Goal: Find specific page/section: Find specific page/section

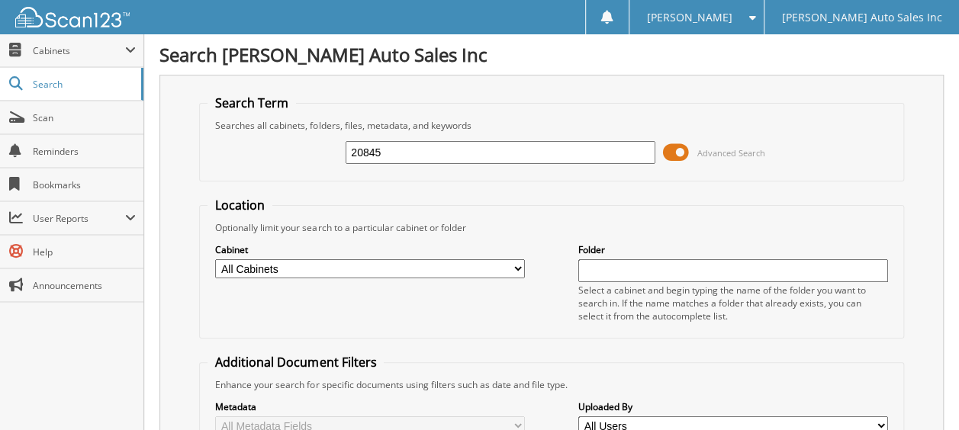
type input "20845"
click at [412, 153] on input "20845" at bounding box center [501, 152] width 310 height 23
type input "2"
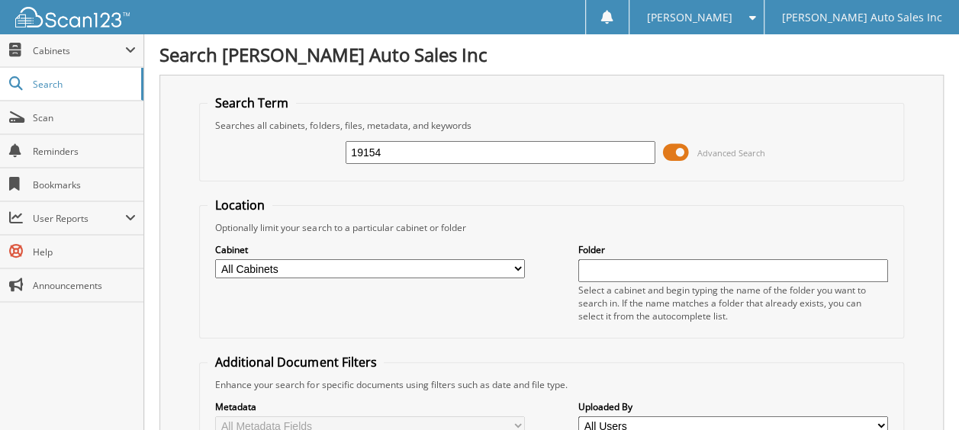
type input "19154"
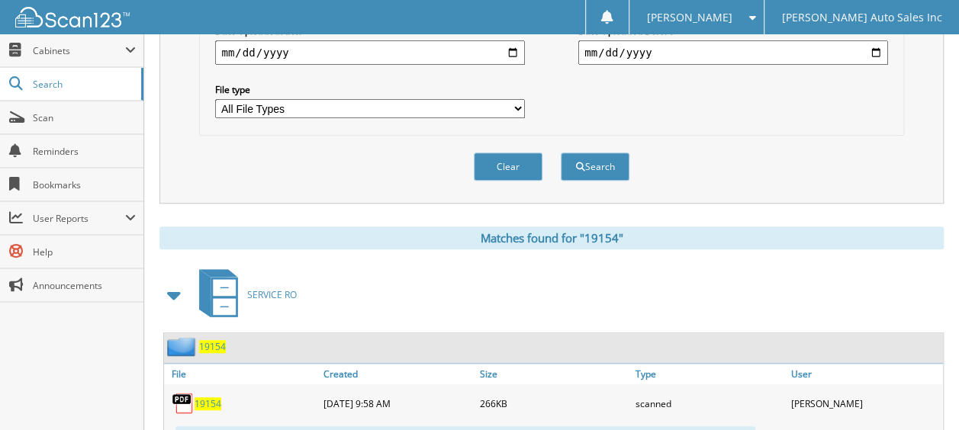
scroll to position [534, 0]
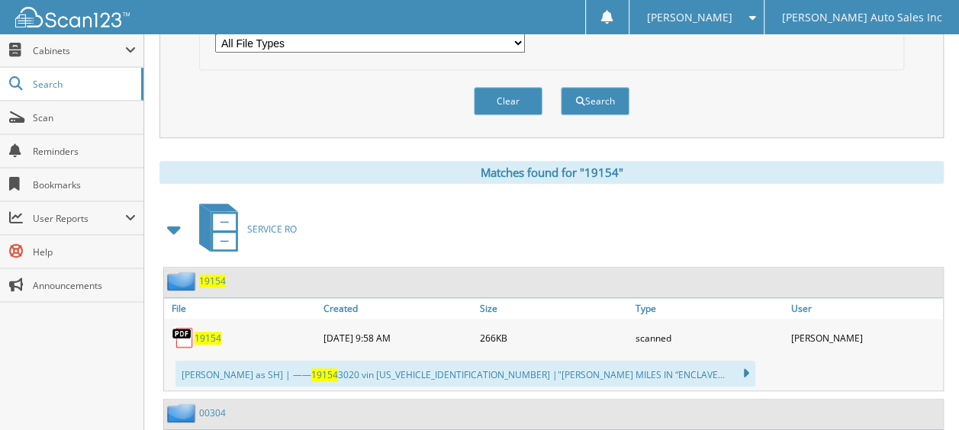
click at [209, 332] on span "19154" at bounding box center [208, 338] width 27 height 13
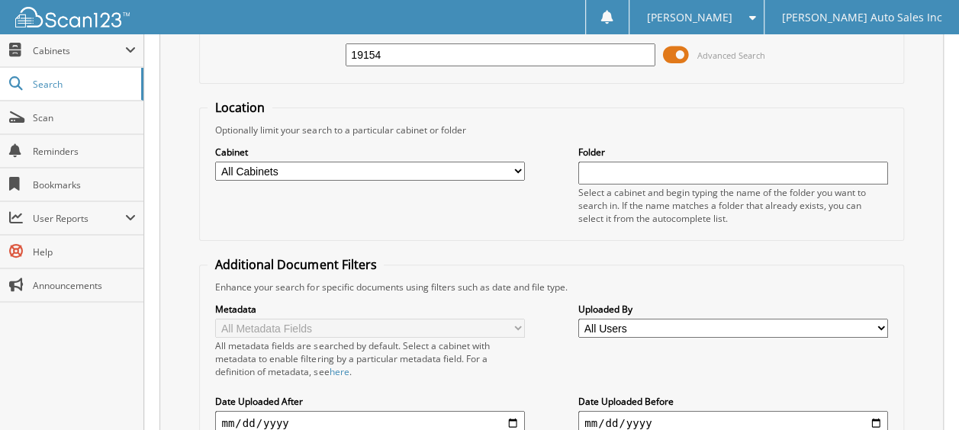
scroll to position [0, 0]
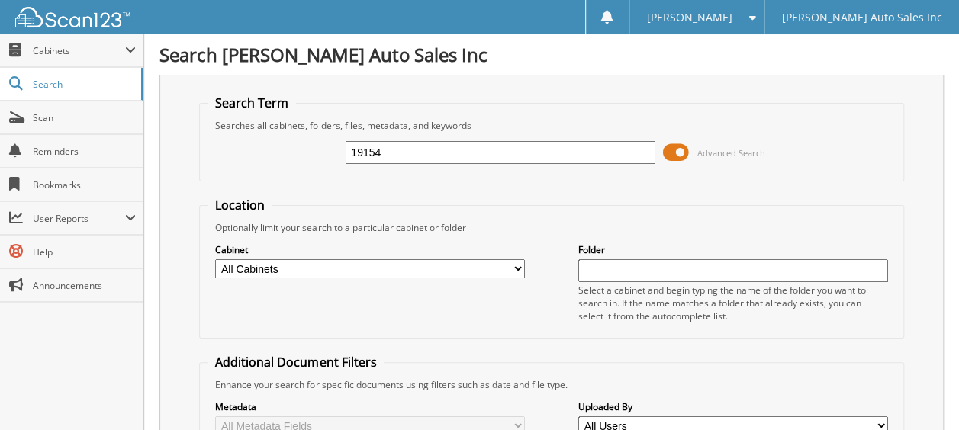
click at [382, 157] on input "19154" at bounding box center [501, 152] width 310 height 23
type input "1"
type input "16129"
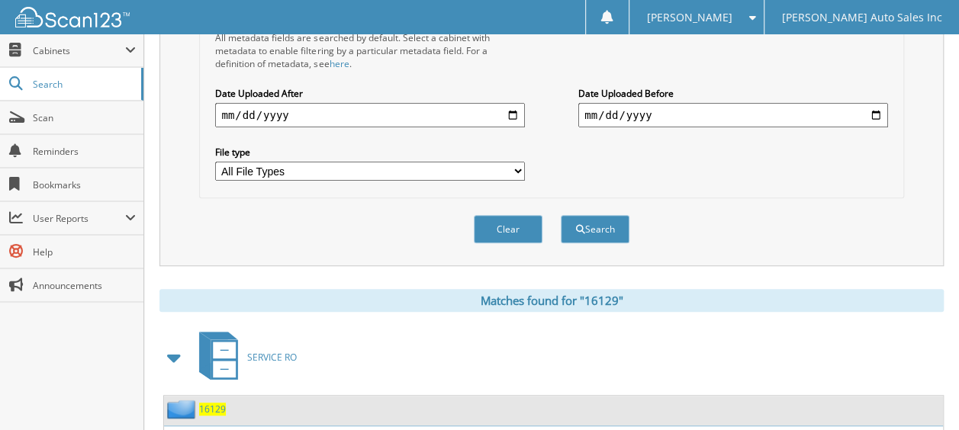
scroll to position [534, 0]
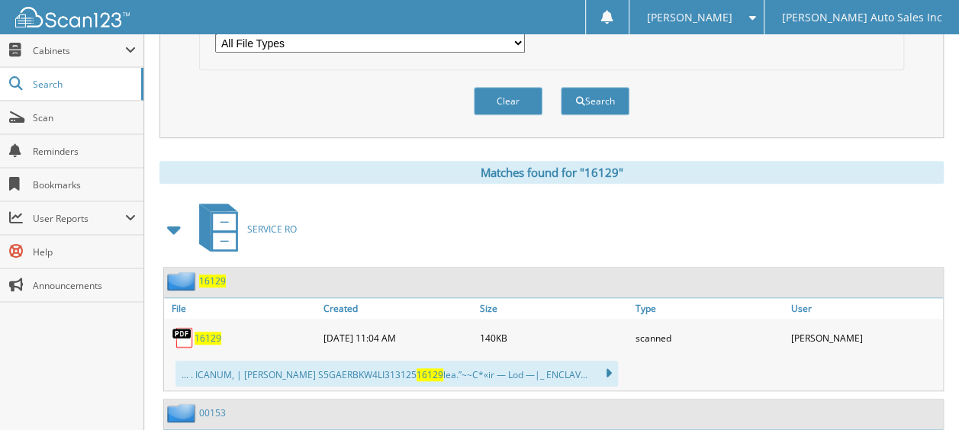
click at [214, 332] on span "16129" at bounding box center [208, 338] width 27 height 13
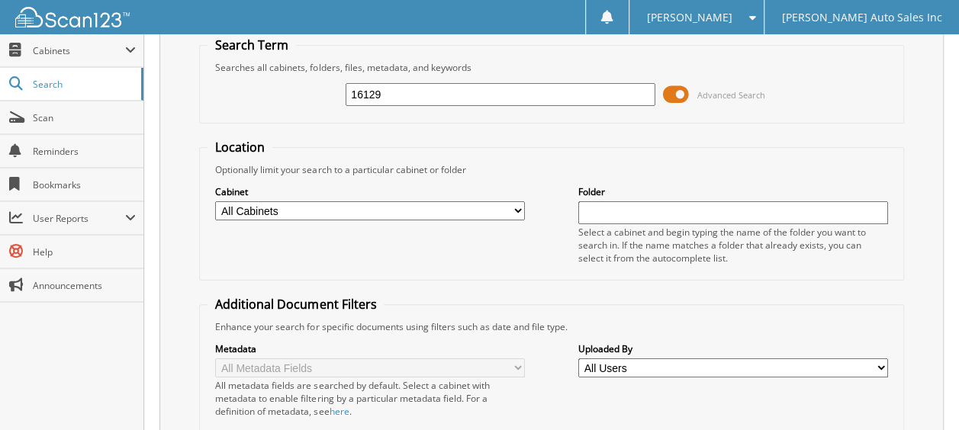
scroll to position [0, 0]
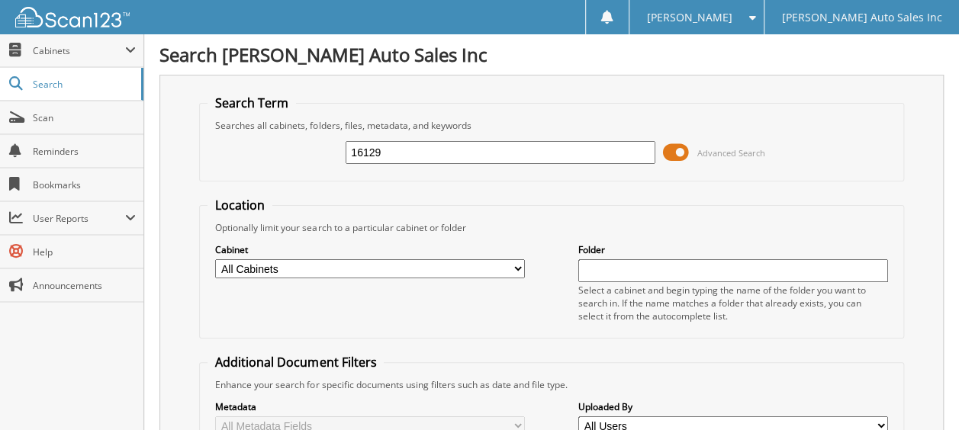
click at [401, 151] on input "16129" at bounding box center [501, 152] width 310 height 23
type input "1"
type input "17501"
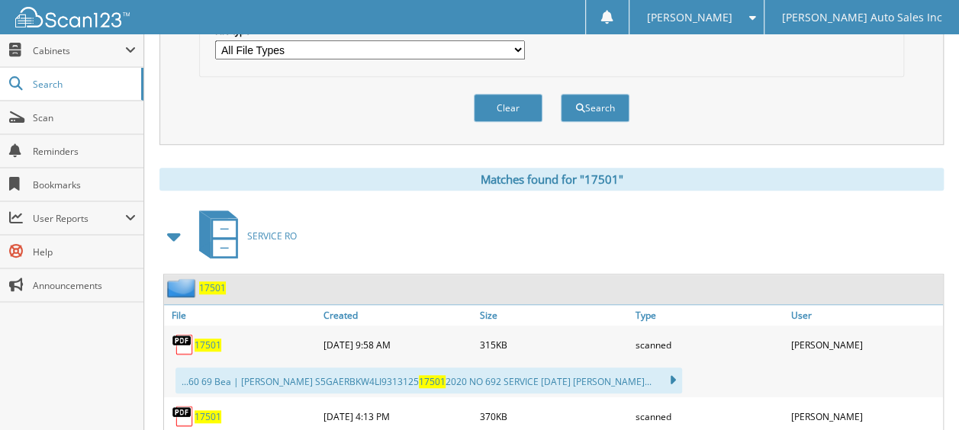
scroll to position [610, 0]
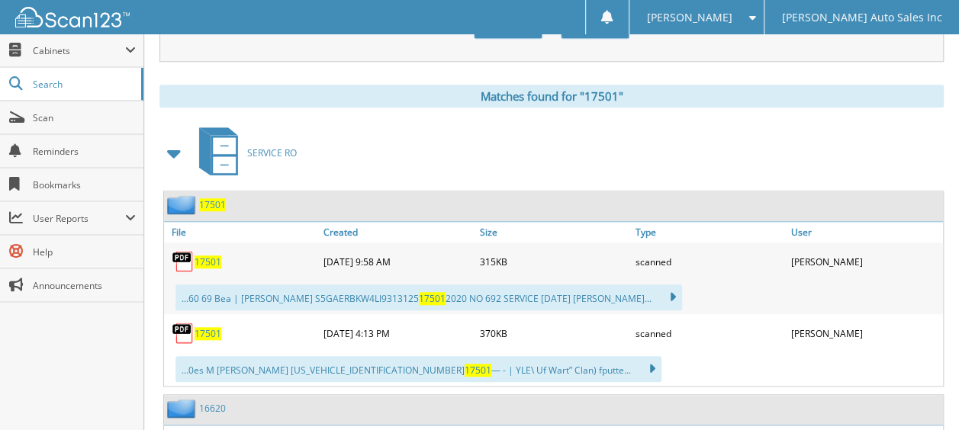
click at [194, 250] on img at bounding box center [183, 261] width 23 height 23
click at [213, 256] on span "17501" at bounding box center [208, 262] width 27 height 13
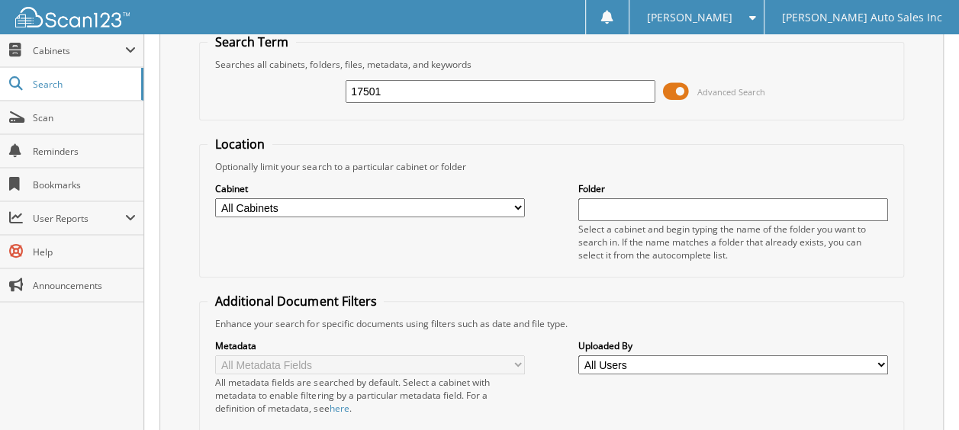
scroll to position [0, 0]
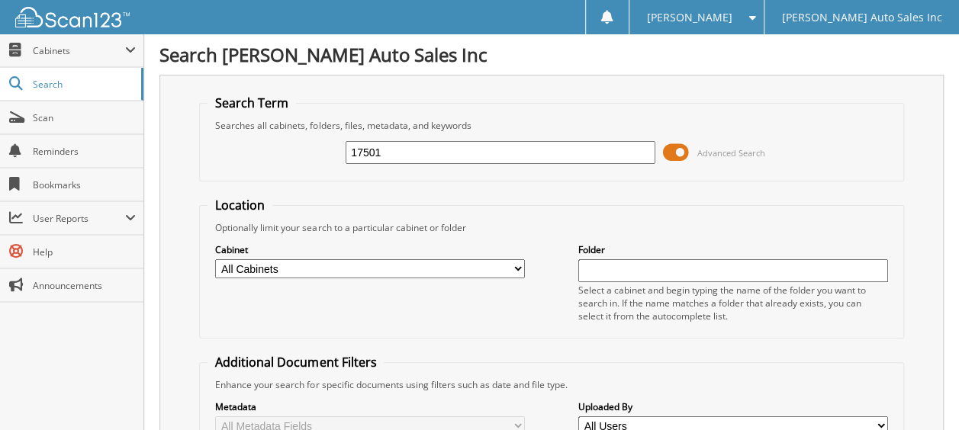
click at [408, 168] on div "17501 Advanced Search" at bounding box center [550, 152] width 687 height 41
click at [428, 106] on fieldset "Search Term Searches all cabinets, folders, files, metadata, and keywords 17501…" at bounding box center [551, 138] width 704 height 87
click at [421, 158] on input "17501" at bounding box center [501, 152] width 310 height 23
type input "1"
type input "20630"
